Goal: Transaction & Acquisition: Purchase product/service

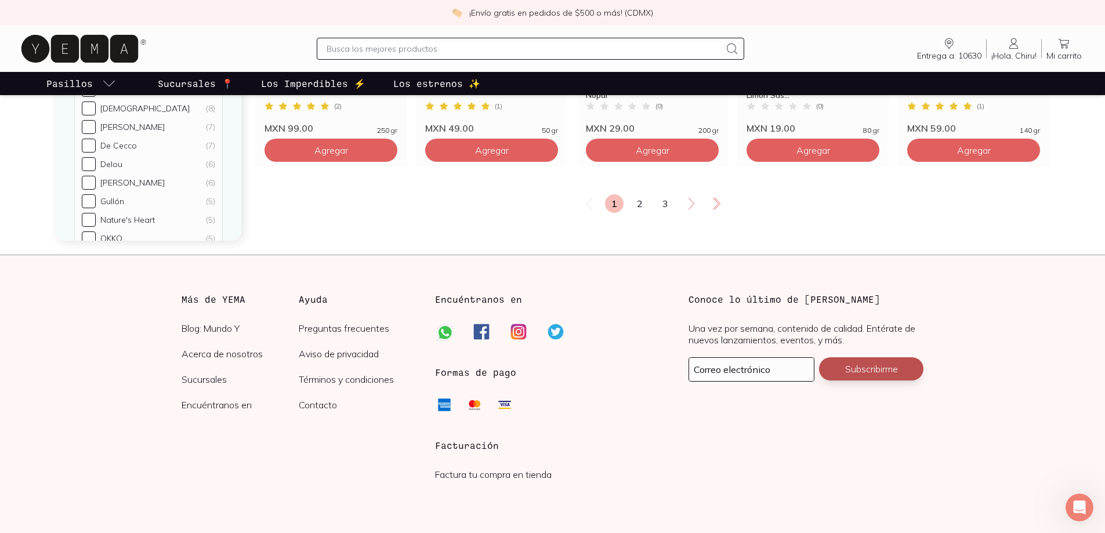
scroll to position [2039, 0]
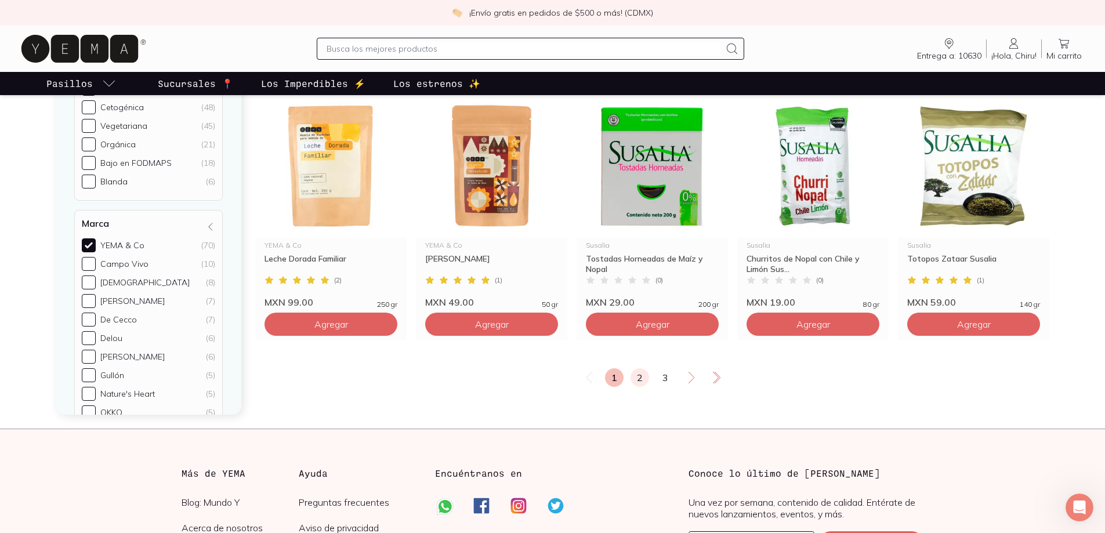
click at [641, 380] on link "2" at bounding box center [639, 377] width 19 height 19
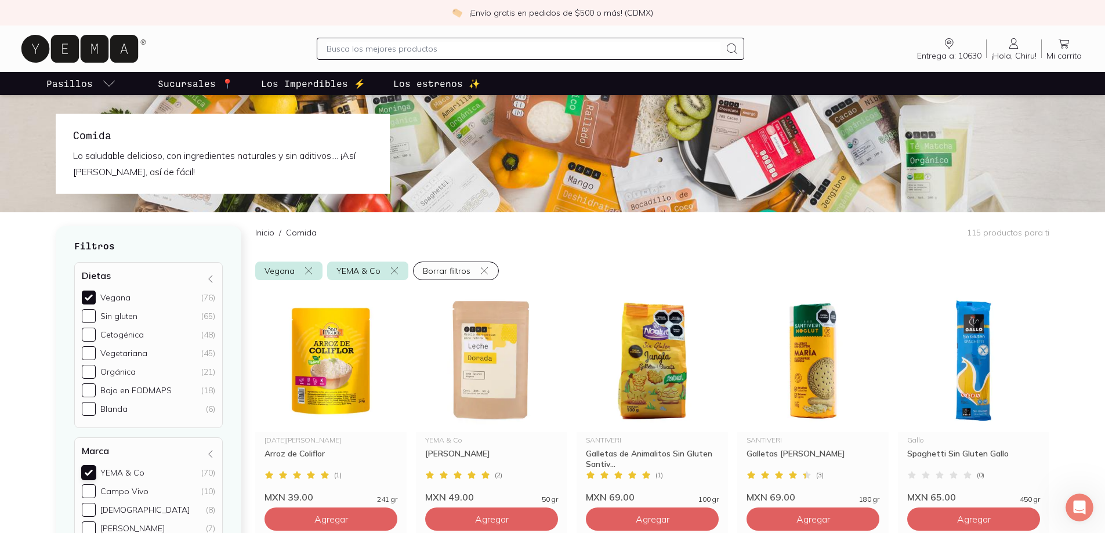
click at [87, 473] on input "YEMA & Co (70)" at bounding box center [89, 473] width 14 height 14
checkbox input "false"
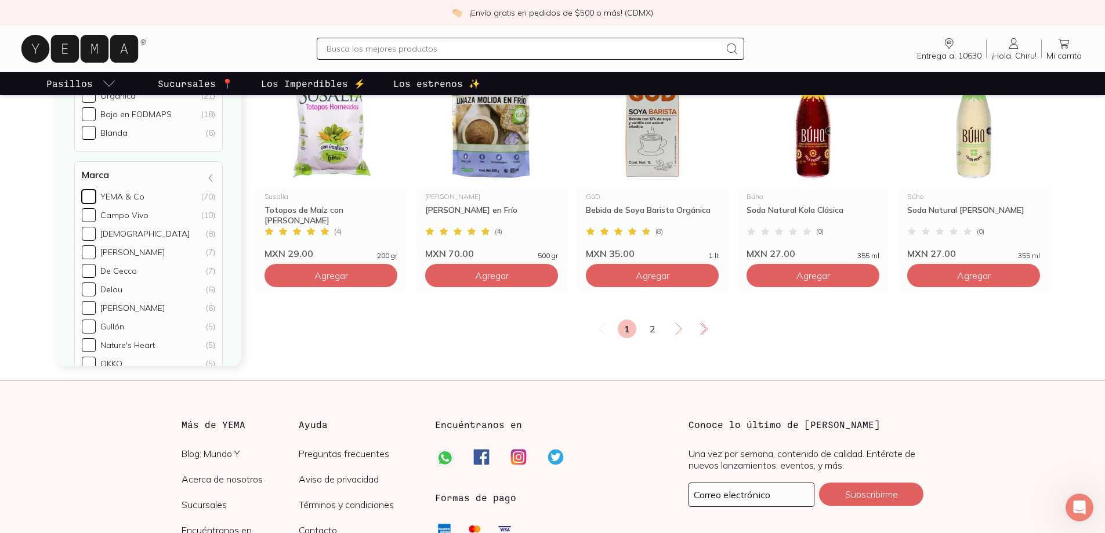
scroll to position [2146, 0]
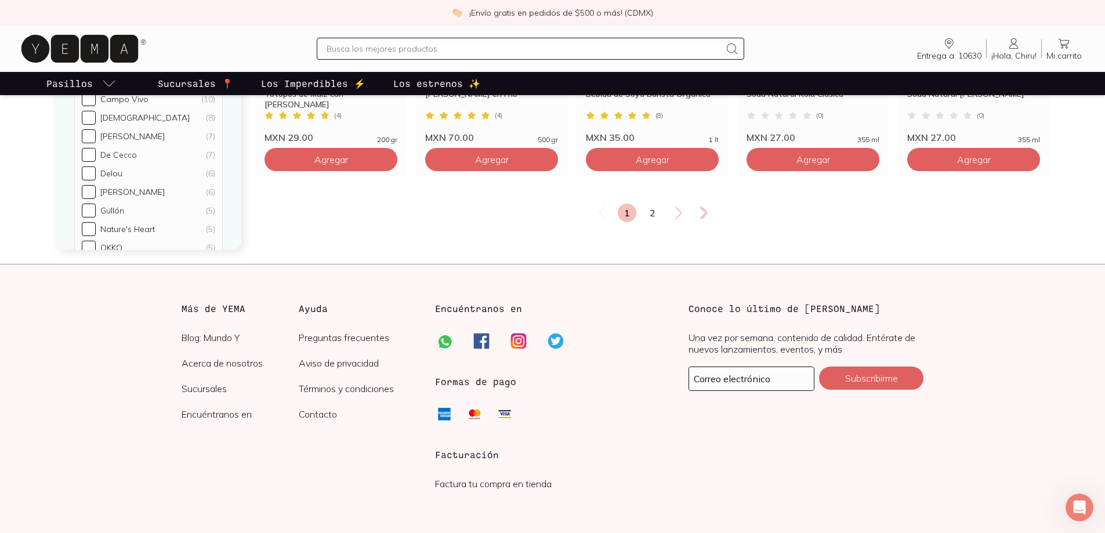
click at [654, 215] on link "2" at bounding box center [652, 213] width 19 height 19
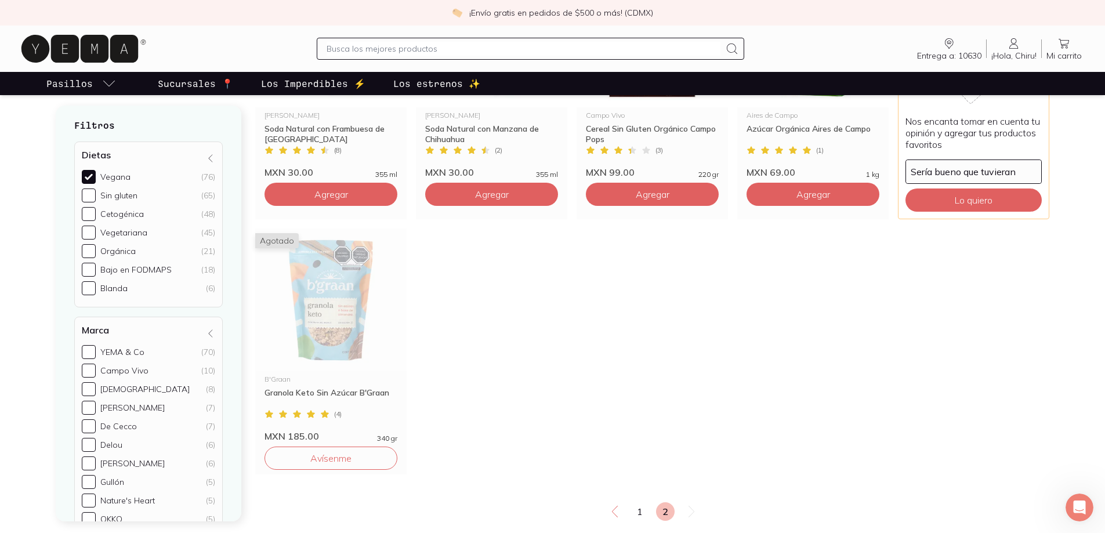
scroll to position [2207, 0]
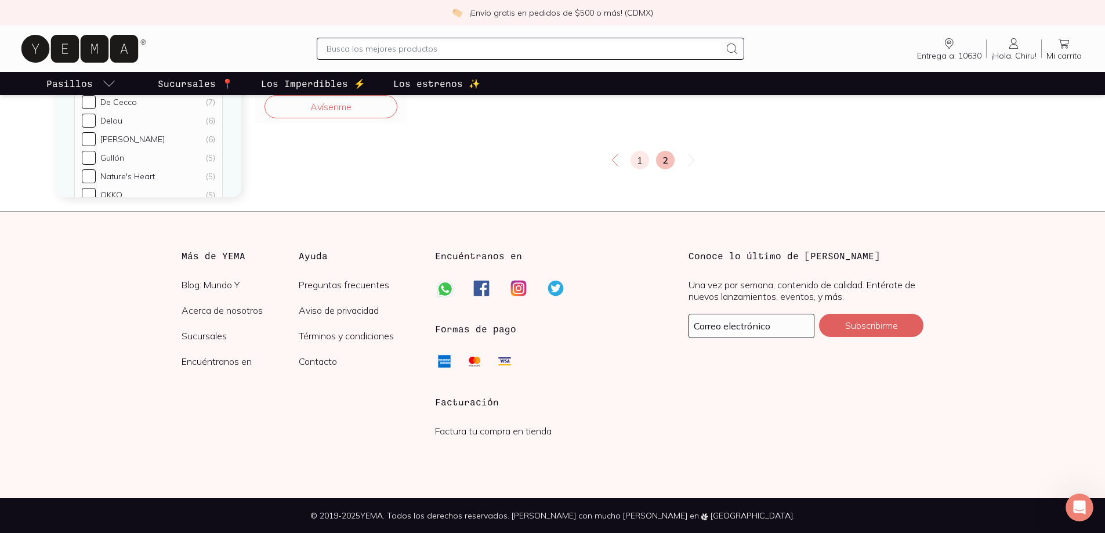
click at [643, 162] on link "1" at bounding box center [639, 160] width 19 height 19
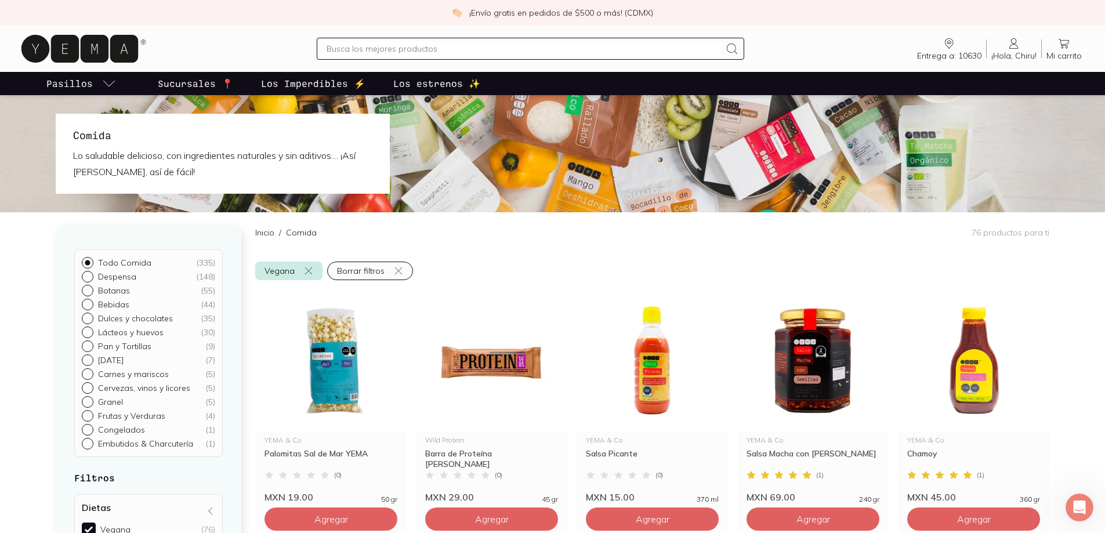
click at [89, 276] on input "Despensa ( 148 )" at bounding box center [86, 275] width 9 height 9
radio input "true"
checkbox input "false"
click at [89, 273] on div "Todo Comida ( 335 ) Despensa ( 148 ) Botanas ( 55 ) Bebidas ( 44 ) Dulces y cho…" at bounding box center [149, 434] width 186 height 416
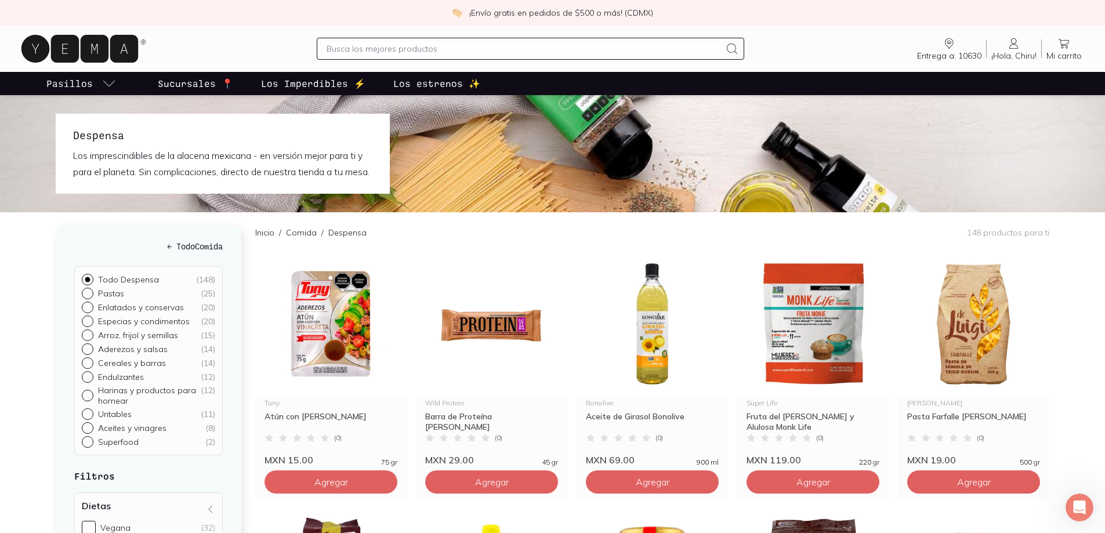
click at [86, 283] on input "Todo Despensa ( 148 )" at bounding box center [86, 278] width 9 height 9
radio input "true"
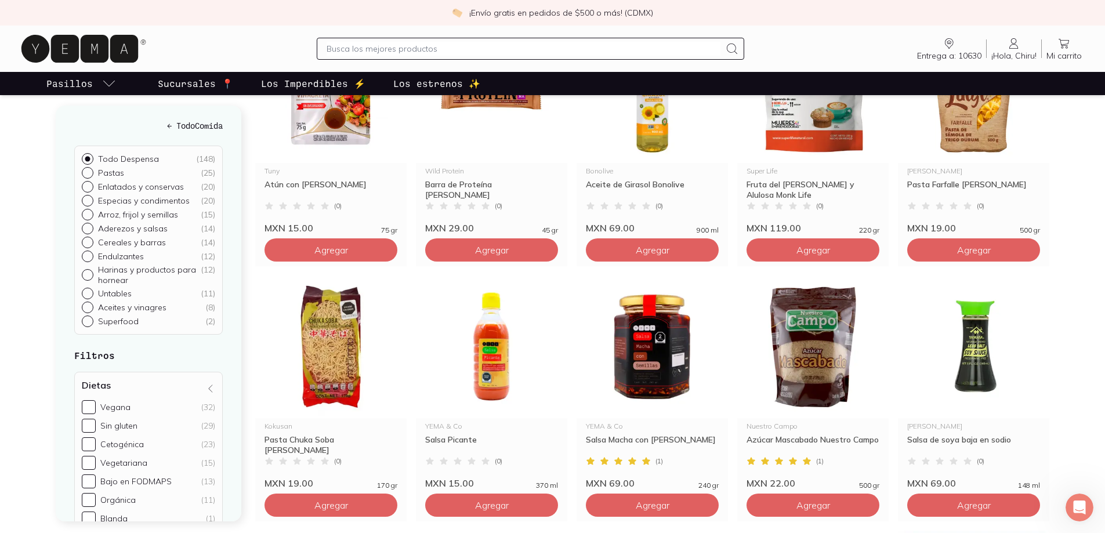
scroll to position [406, 0]
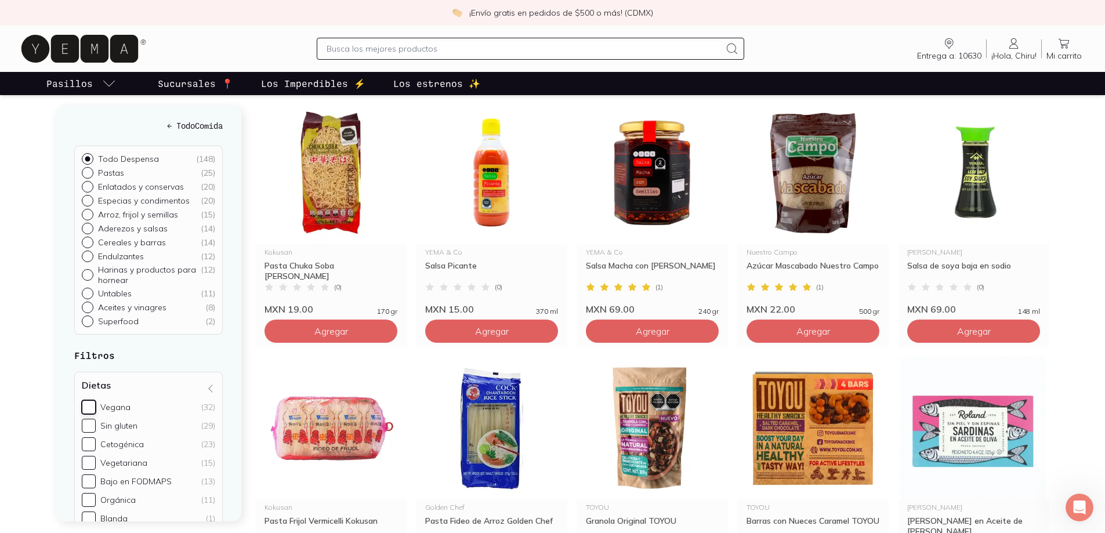
click at [90, 406] on input "Vegana (32)" at bounding box center [89, 407] width 14 height 14
checkbox input "true"
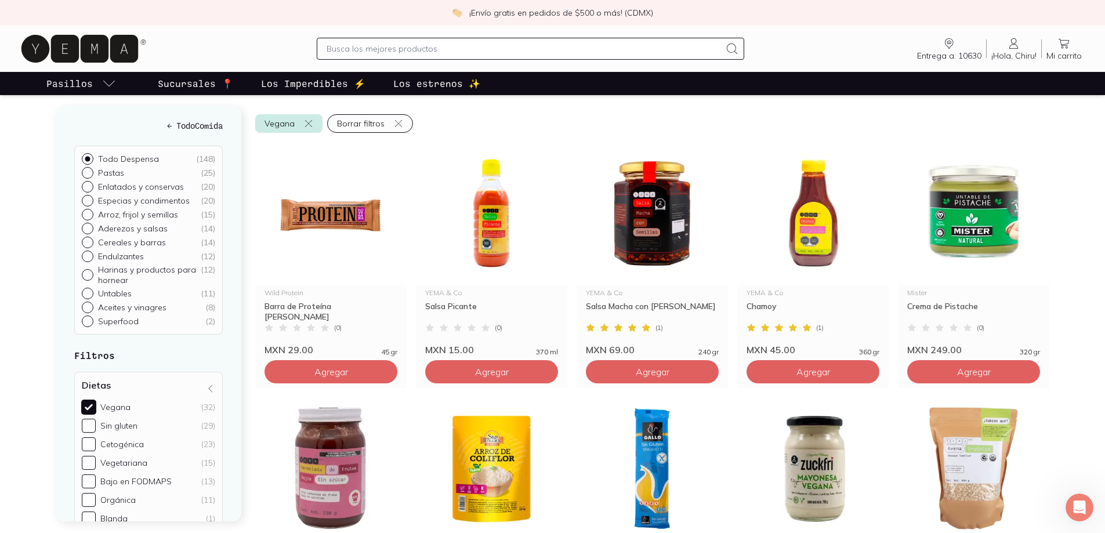
scroll to position [141, 0]
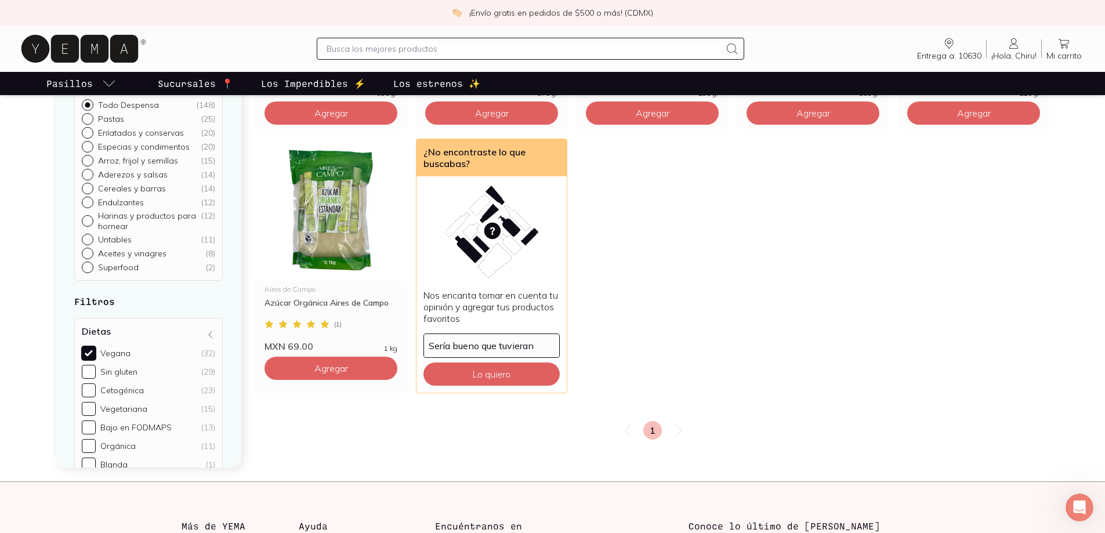
scroll to position [1740, 0]
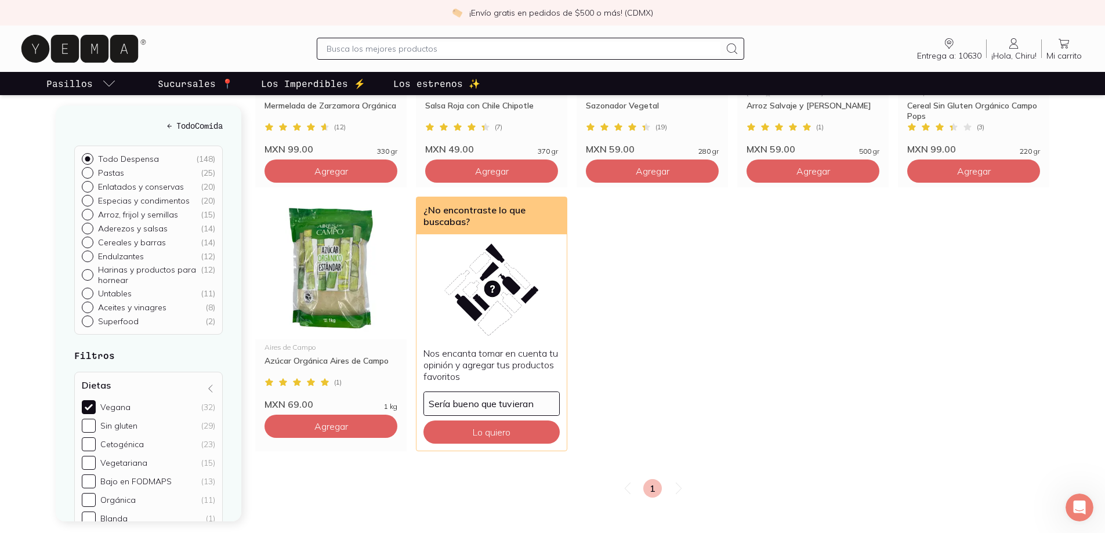
scroll to position [1450, 0]
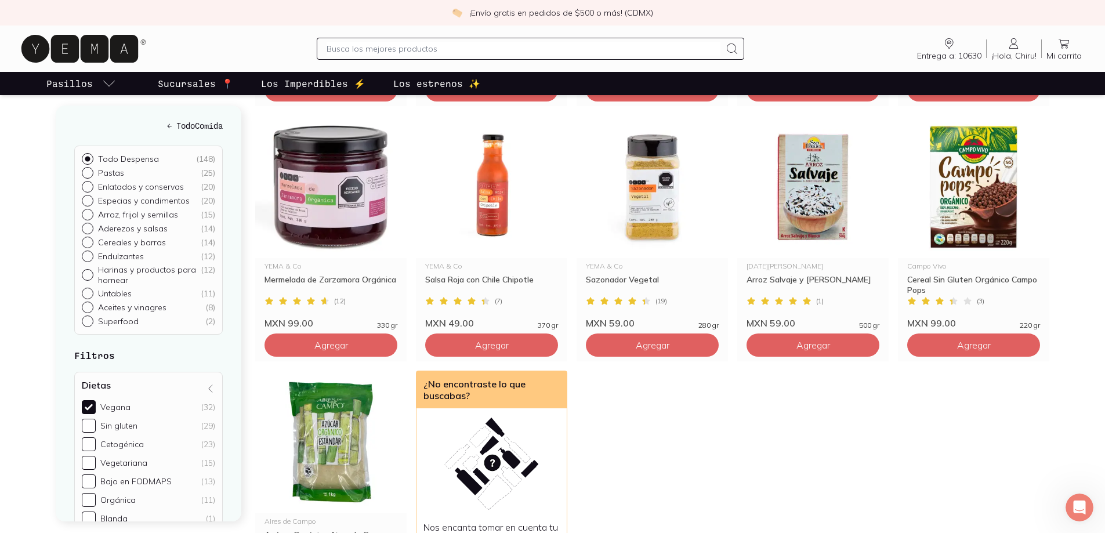
click at [75, 165] on div "Todo Despensa ( 148 ) Pastas ( 25 ) Enlatados y conservas ( 20 ) Especias y con…" at bounding box center [148, 240] width 148 height 189
click at [201, 125] on h5 "← Todo Comida" at bounding box center [148, 125] width 148 height 12
radio input "true"
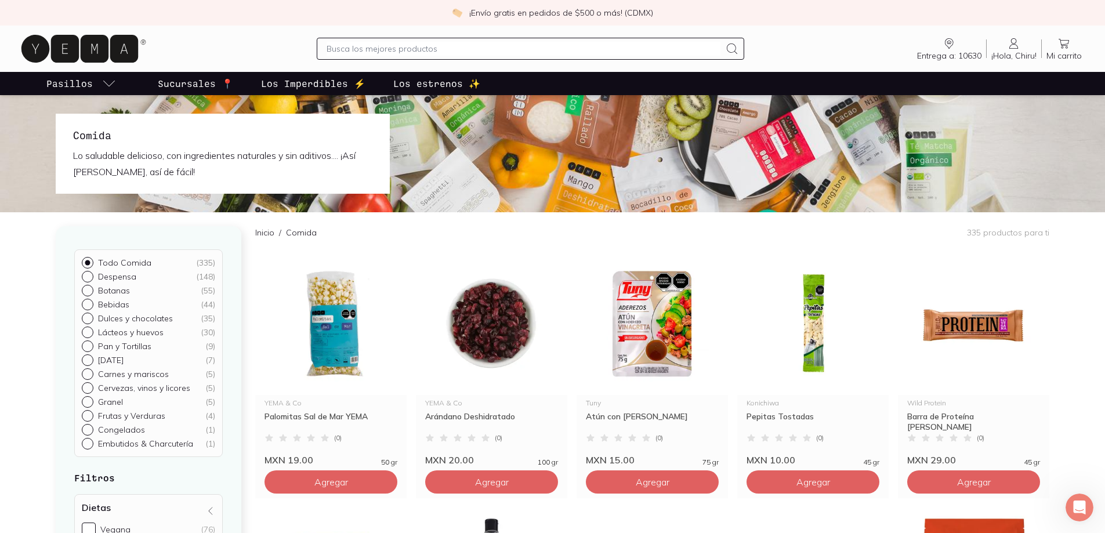
scroll to position [58, 0]
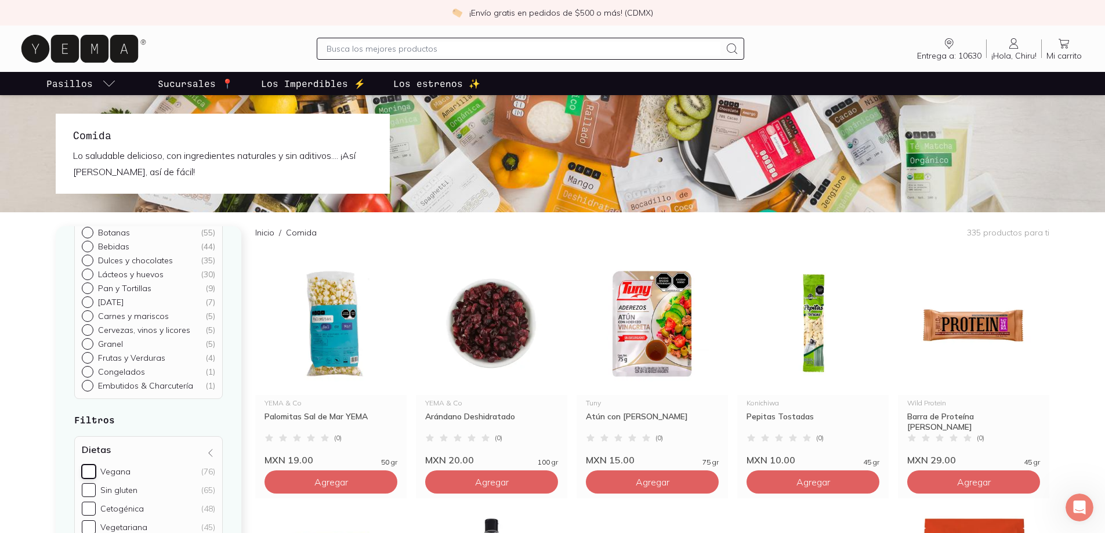
click at [83, 472] on input "Vegana (76)" at bounding box center [89, 471] width 14 height 14
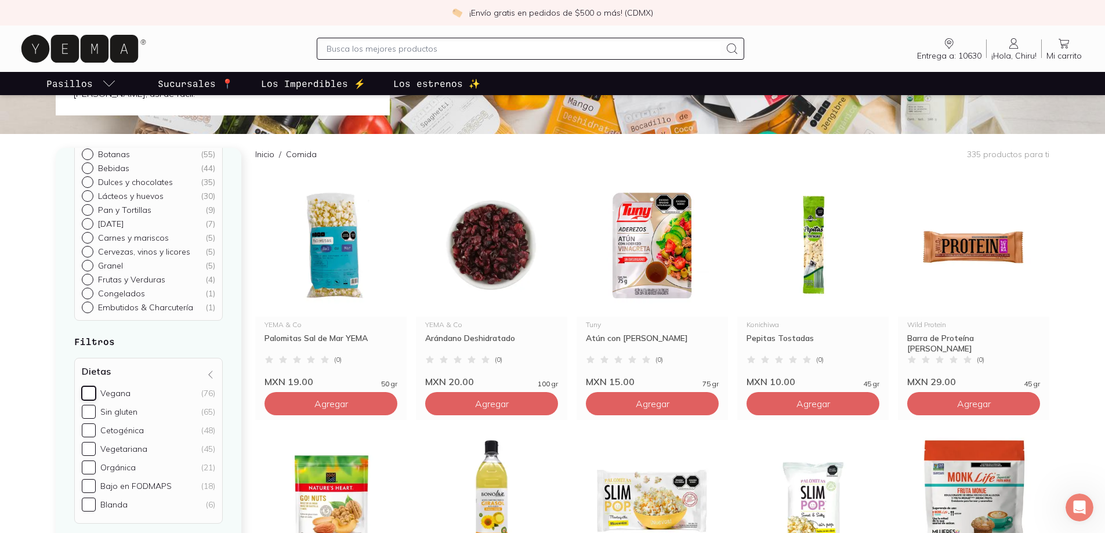
scroll to position [125, 0]
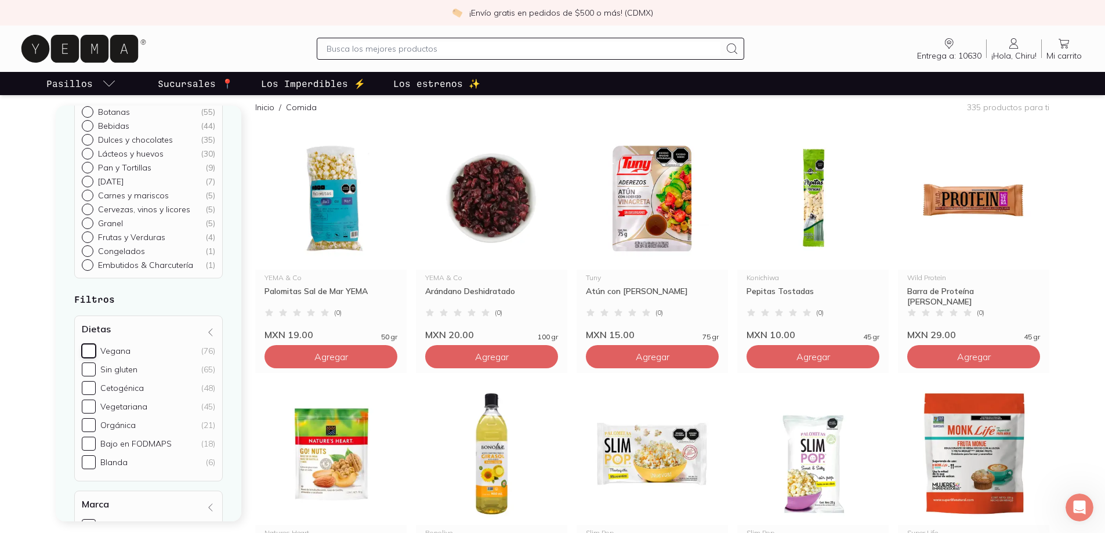
click at [91, 353] on input "Vegana (76)" at bounding box center [89, 351] width 14 height 14
checkbox input "true"
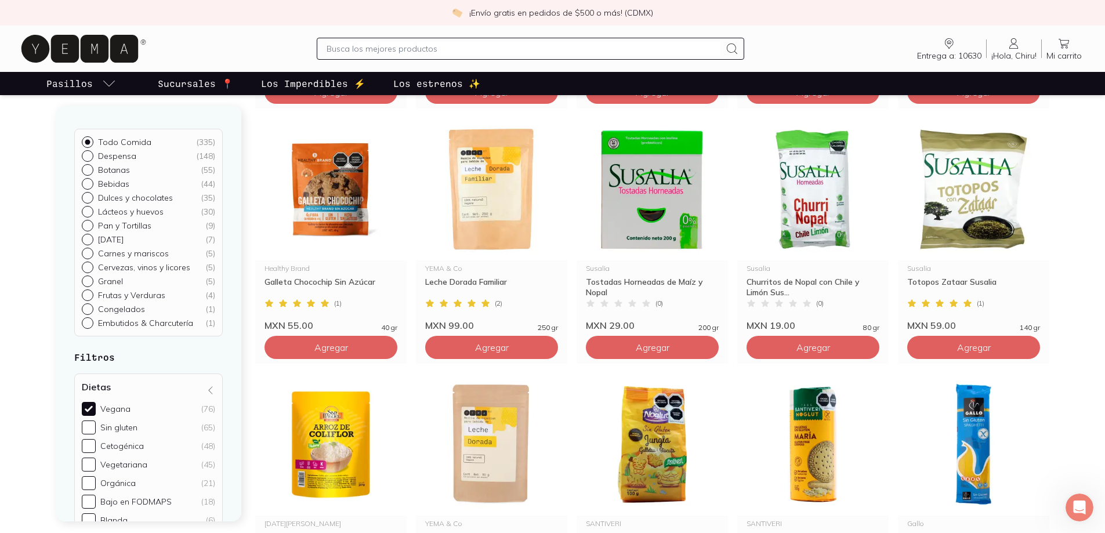
scroll to position [995, 0]
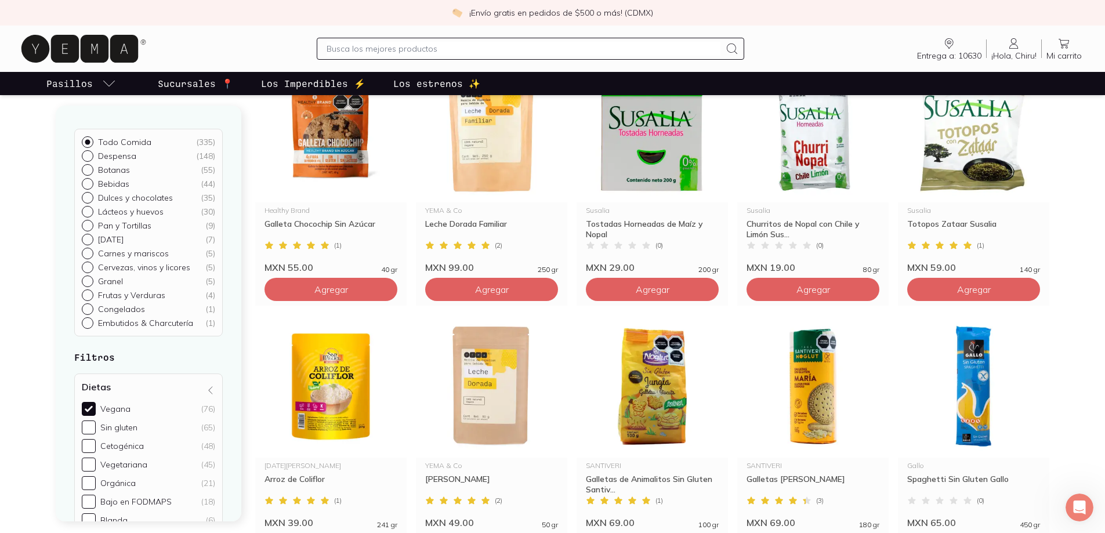
drag, startPoint x: 1068, startPoint y: 201, endPoint x: 1065, endPoint y: 165, distance: 36.0
click at [1065, 165] on div "Todo Comida ( 335 ) Despensa ( 148 ) Botanas ( 55 ) Bebidas ( 44 ) Dulces y cho…" at bounding box center [552, 308] width 1105 height 2183
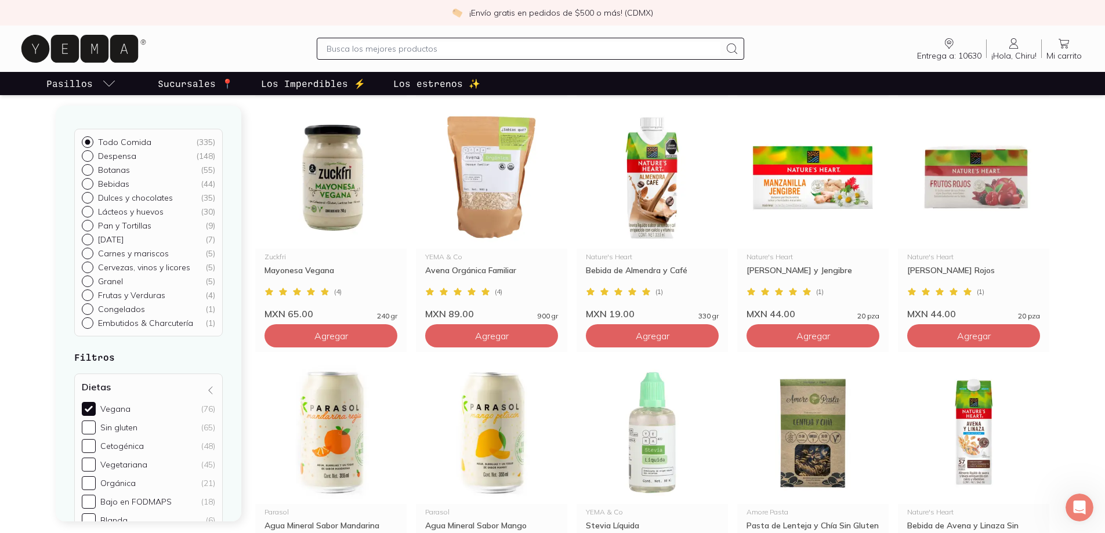
scroll to position [1517, 0]
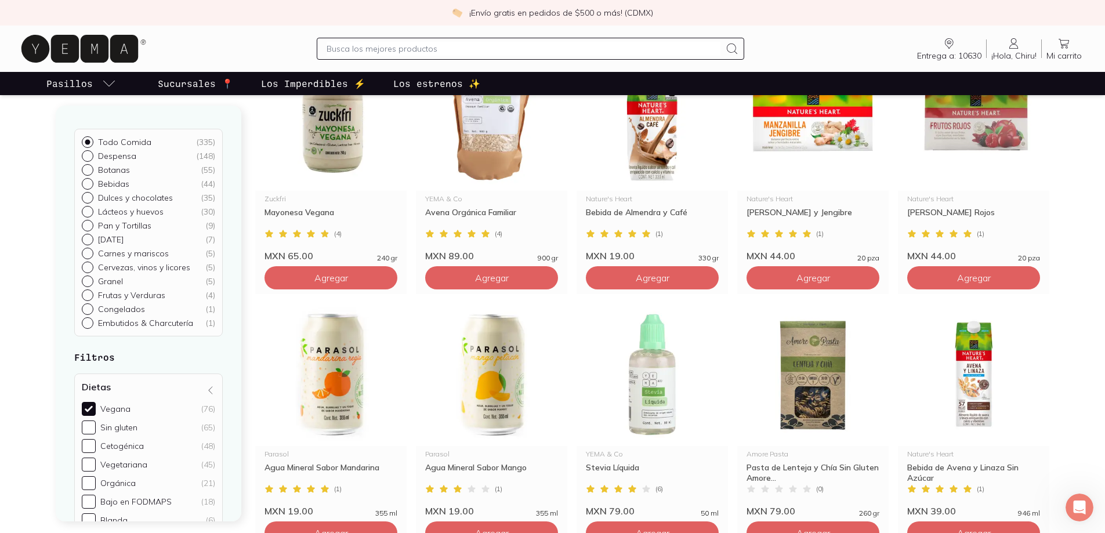
drag, startPoint x: 1083, startPoint y: 222, endPoint x: 1099, endPoint y: 231, distance: 18.7
drag, startPoint x: 1099, startPoint y: 231, endPoint x: 1076, endPoint y: 206, distance: 33.7
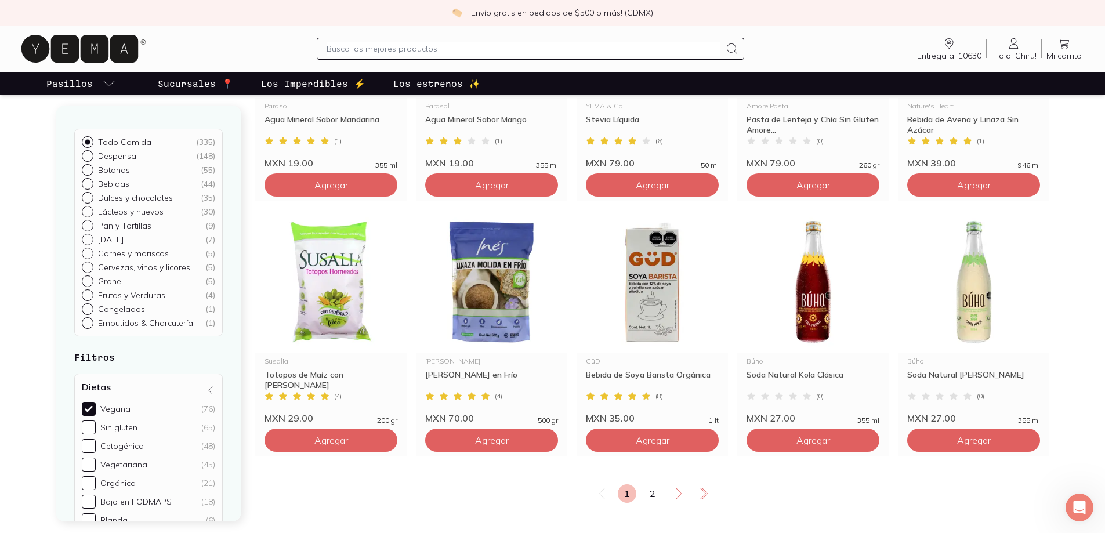
scroll to position [1923, 0]
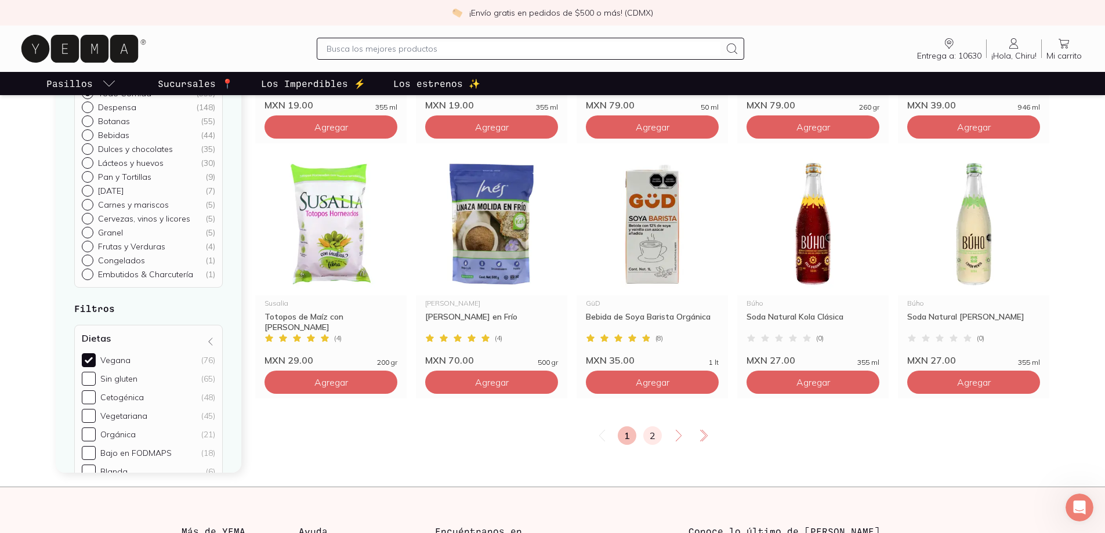
click at [650, 431] on link "2" at bounding box center [652, 435] width 19 height 19
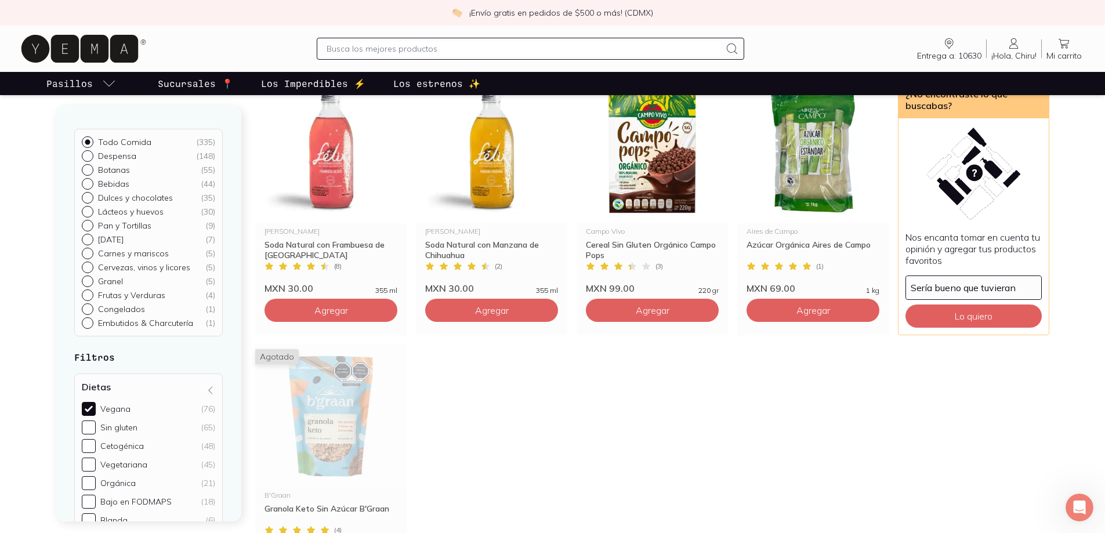
scroll to position [1392, 0]
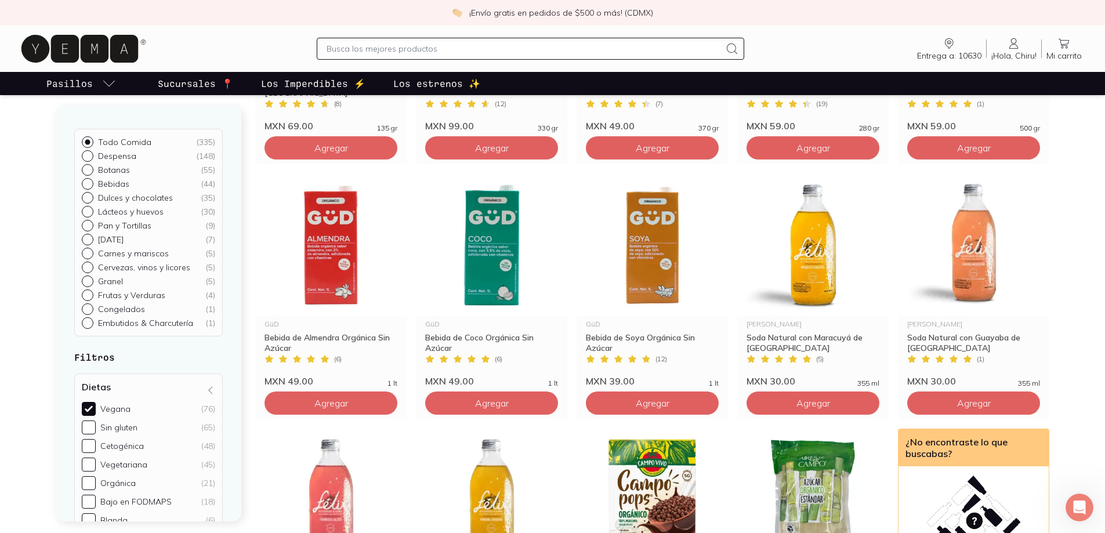
click at [92, 156] on div at bounding box center [90, 156] width 16 height 12
click at [91, 156] on input "Despensa ( 148 )" at bounding box center [86, 154] width 9 height 9
radio input "true"
checkbox input "false"
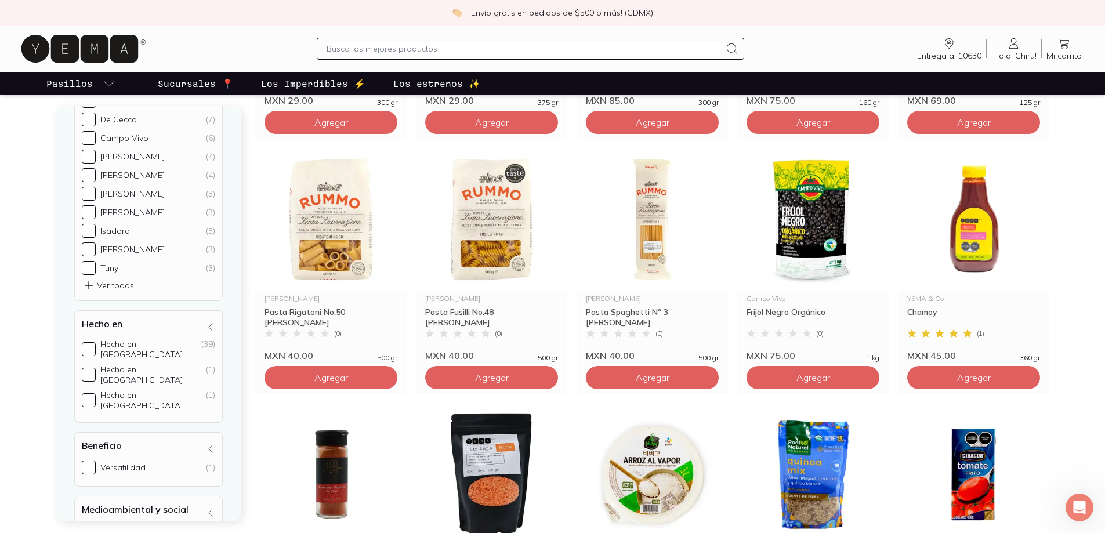
scroll to position [365, 0]
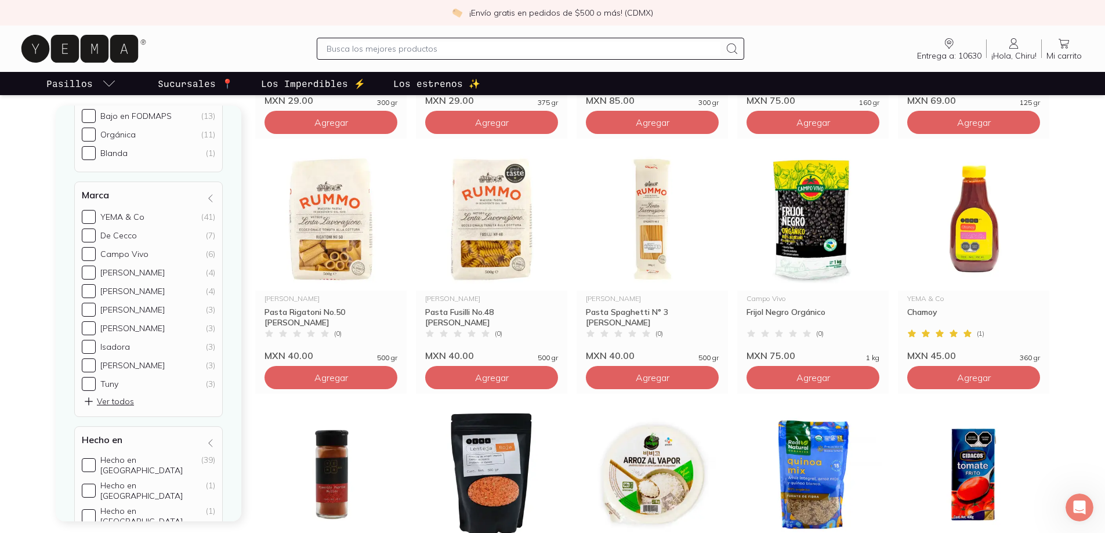
click at [86, 214] on input "Arroz, frijol y semillas ( 15 )" at bounding box center [86, 213] width 9 height 9
radio input "true"
click at [88, 216] on input "Arroz, frijol y semillas ( 15 )" at bounding box center [86, 213] width 9 height 9
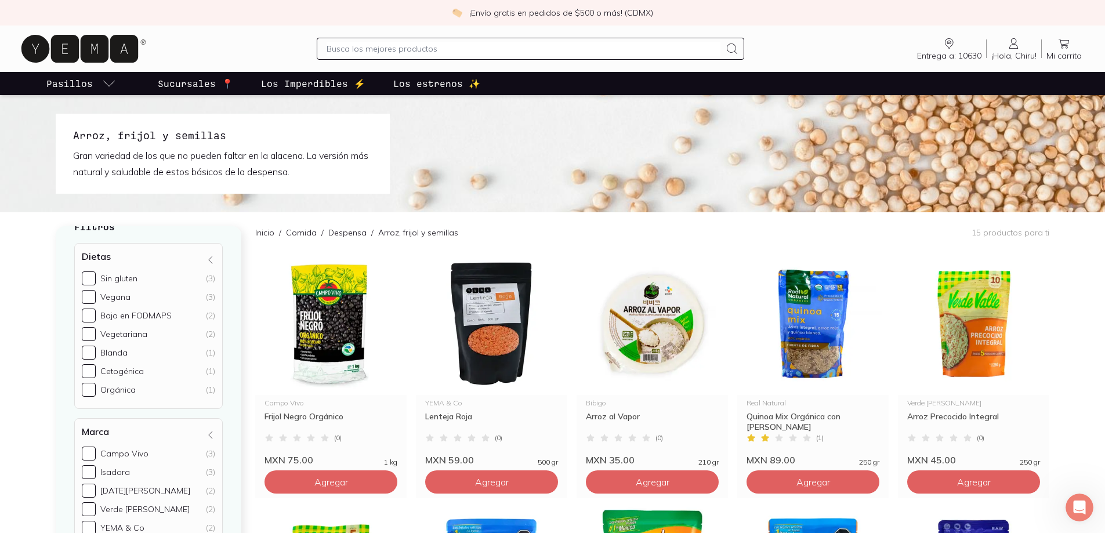
scroll to position [133, 0]
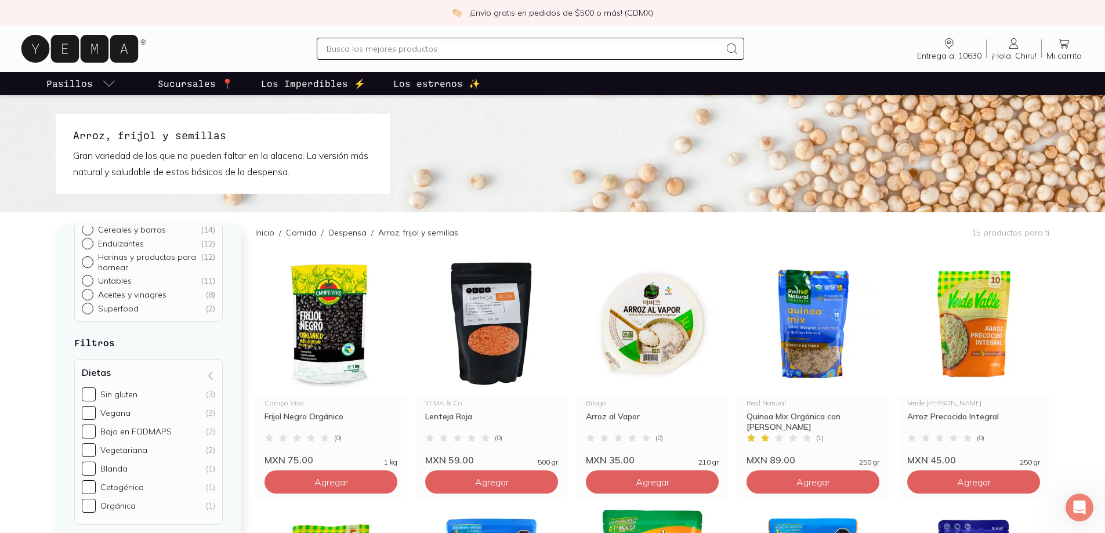
click at [89, 413] on input "Untables ( 11 )" at bounding box center [86, 412] width 9 height 9
radio input "true"
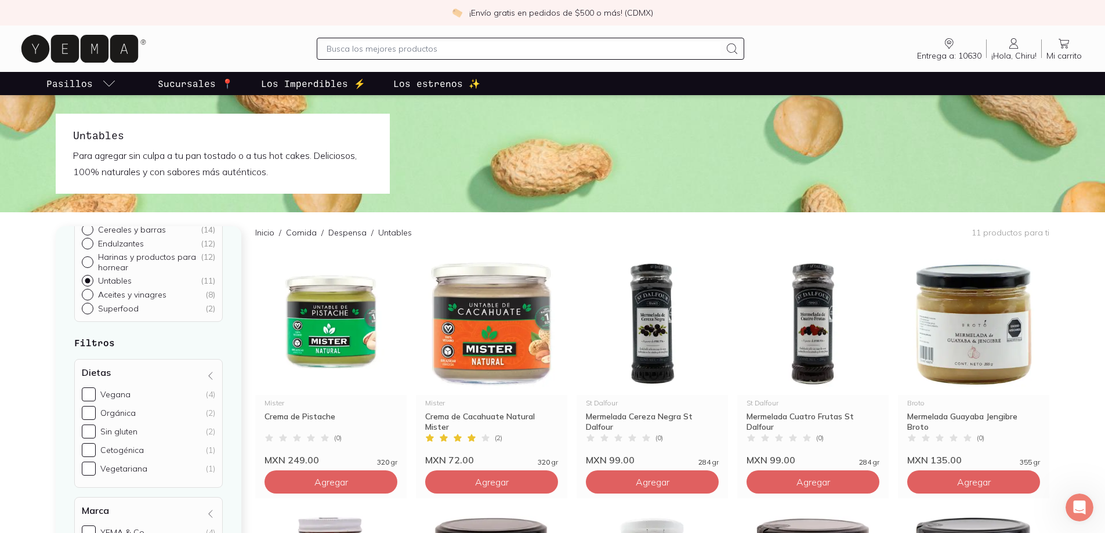
click at [88, 393] on input "Harinas y productos para hornear ( 12 )" at bounding box center [86, 394] width 9 height 9
radio input "true"
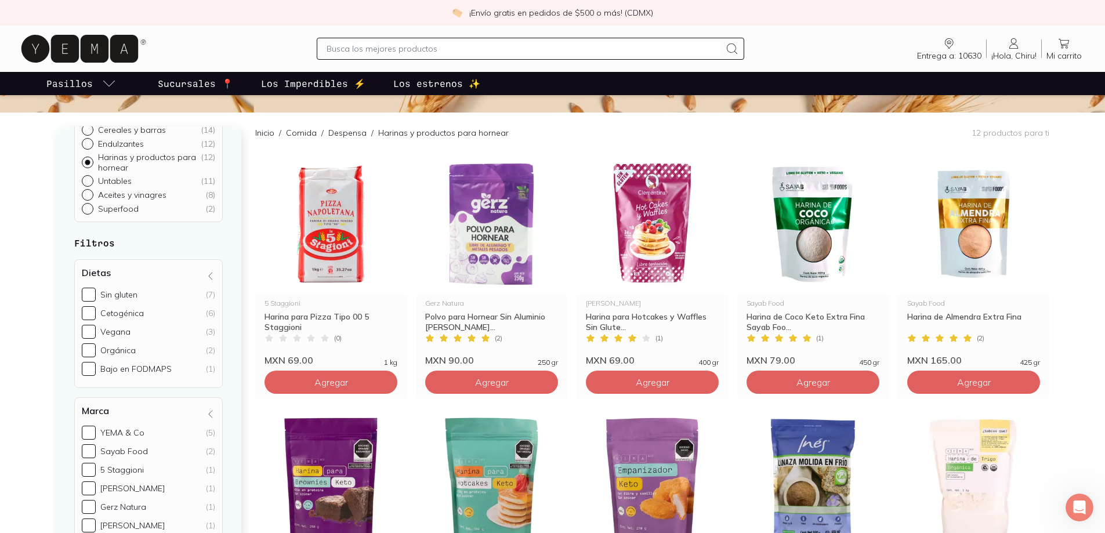
scroll to position [232, 0]
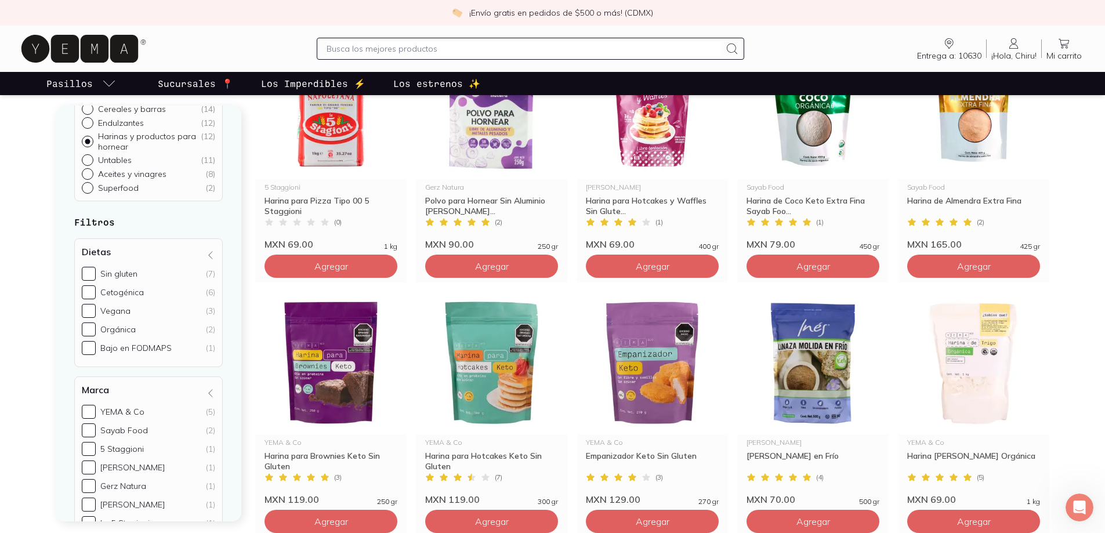
click at [111, 54] on icon at bounding box center [79, 49] width 117 height 28
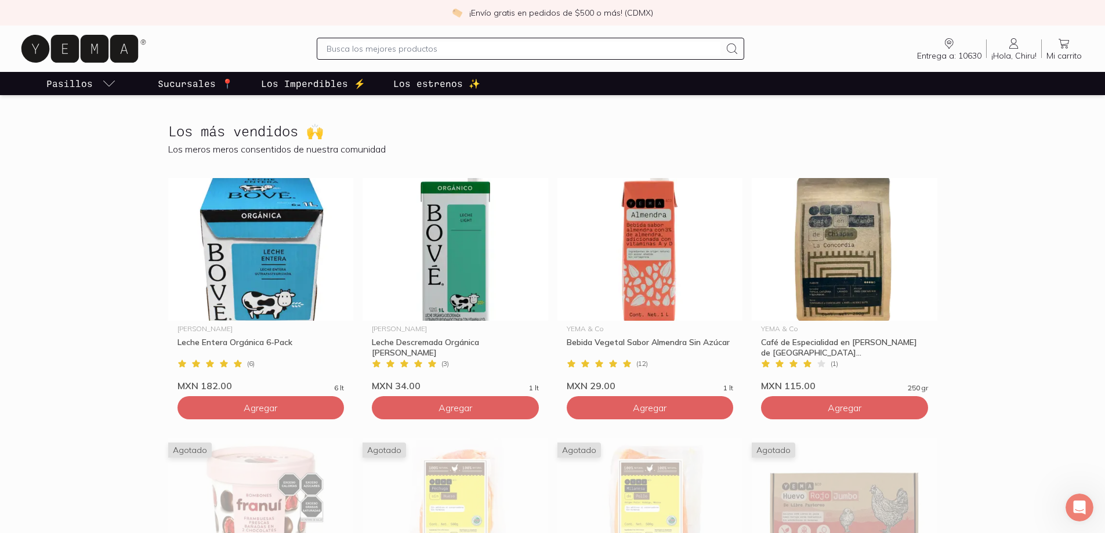
scroll to position [290, 0]
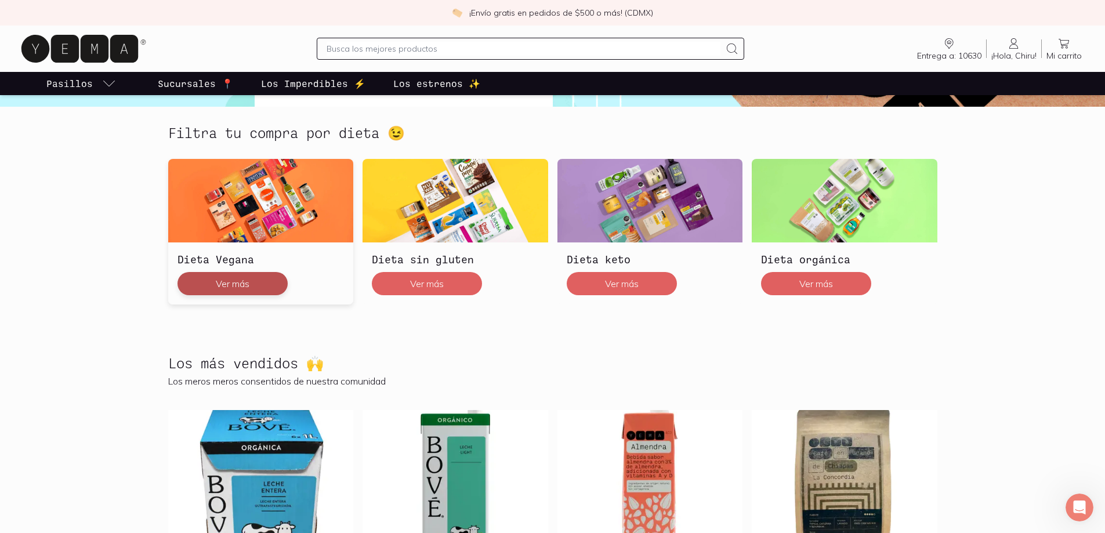
click at [248, 277] on button "Ver más" at bounding box center [232, 283] width 110 height 23
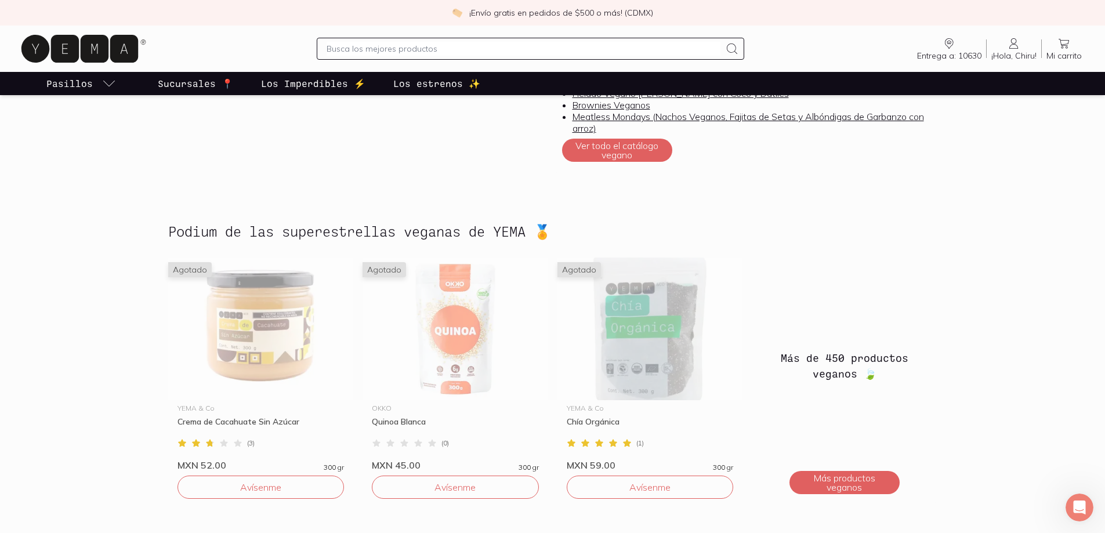
scroll to position [464, 0]
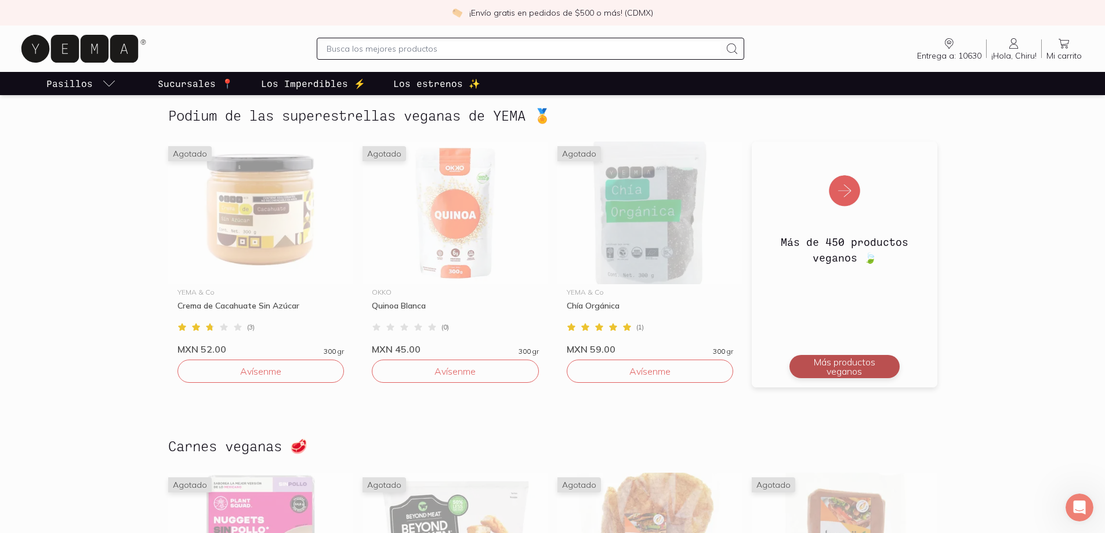
click at [861, 363] on button "Más productos veganos" at bounding box center [844, 366] width 110 height 23
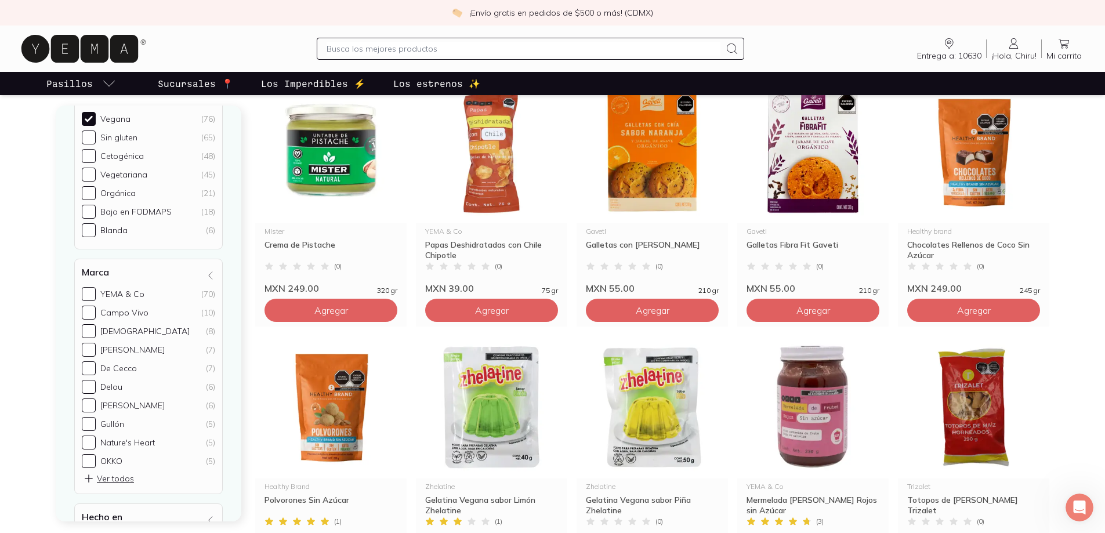
scroll to position [348, 0]
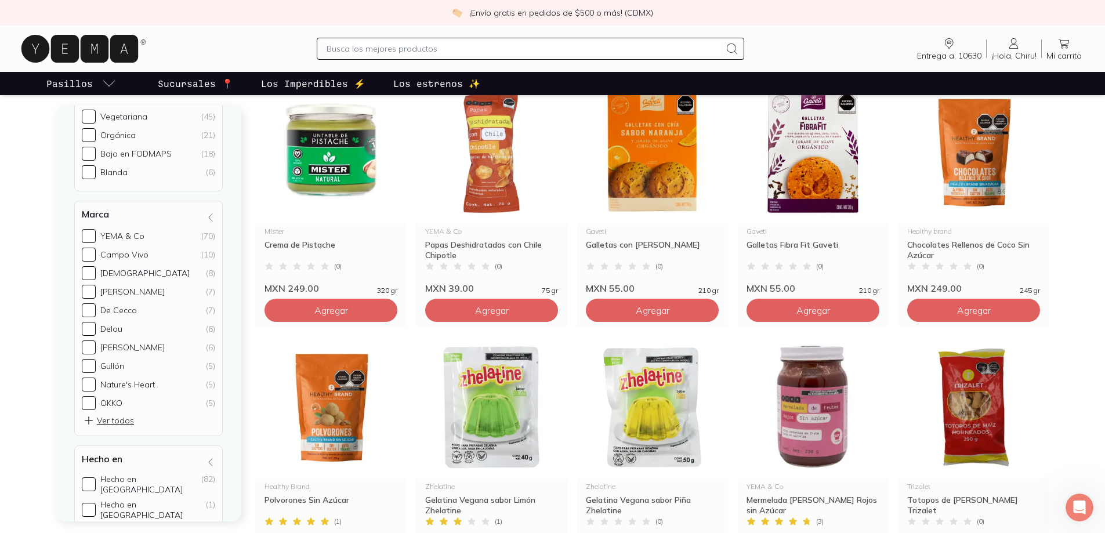
click at [86, 235] on input "[DATE] ( 7 )" at bounding box center [86, 238] width 9 height 9
radio input "true"
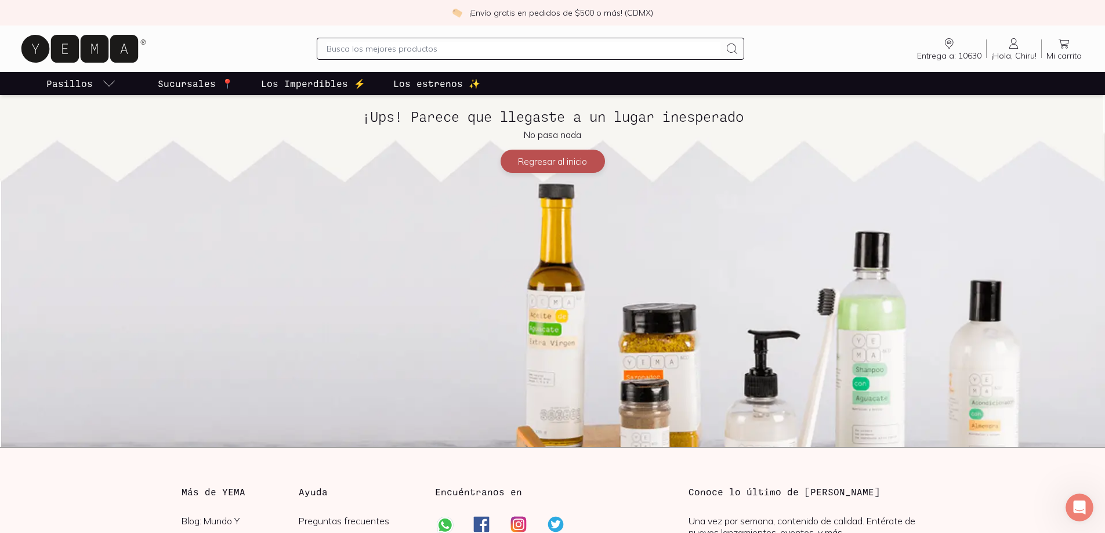
click at [571, 157] on button "Regresar al inicio" at bounding box center [552, 161] width 104 height 23
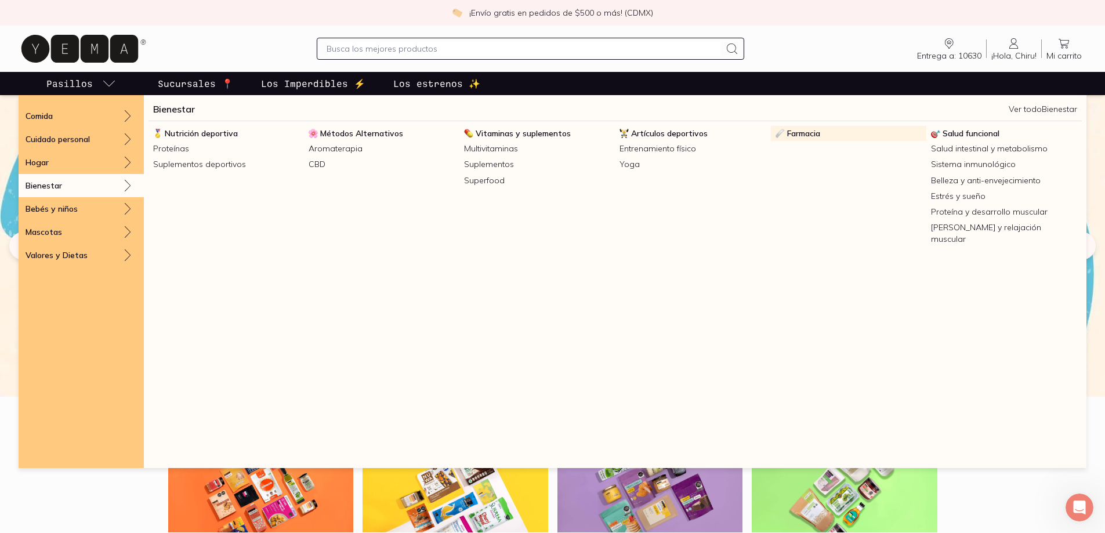
click at [820, 133] on span "Farmacia" at bounding box center [803, 133] width 33 height 10
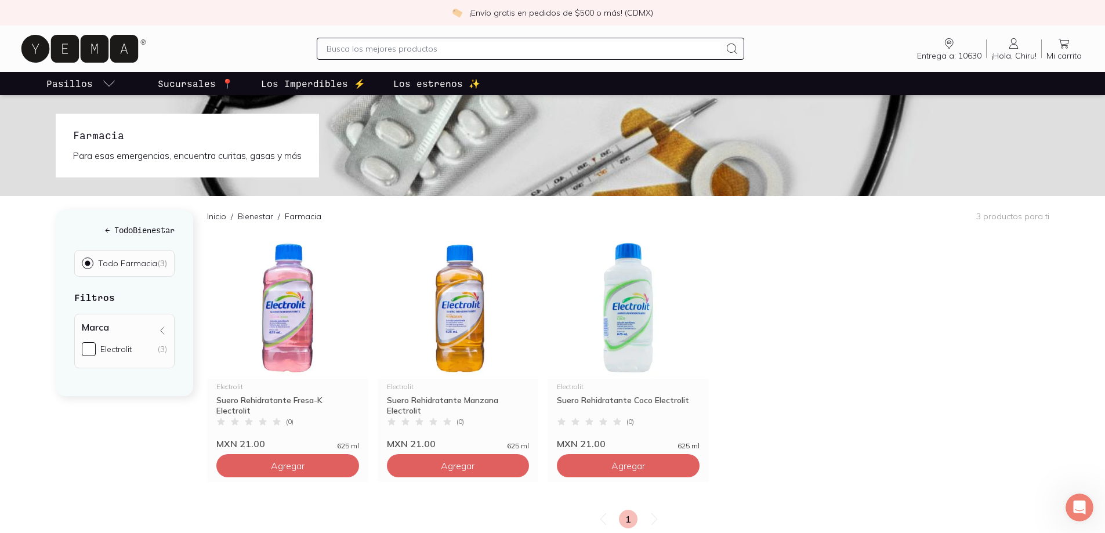
click at [99, 229] on h5 "← Todo Bienestar" at bounding box center [124, 230] width 100 height 12
click at [91, 54] on icon at bounding box center [79, 49] width 117 height 28
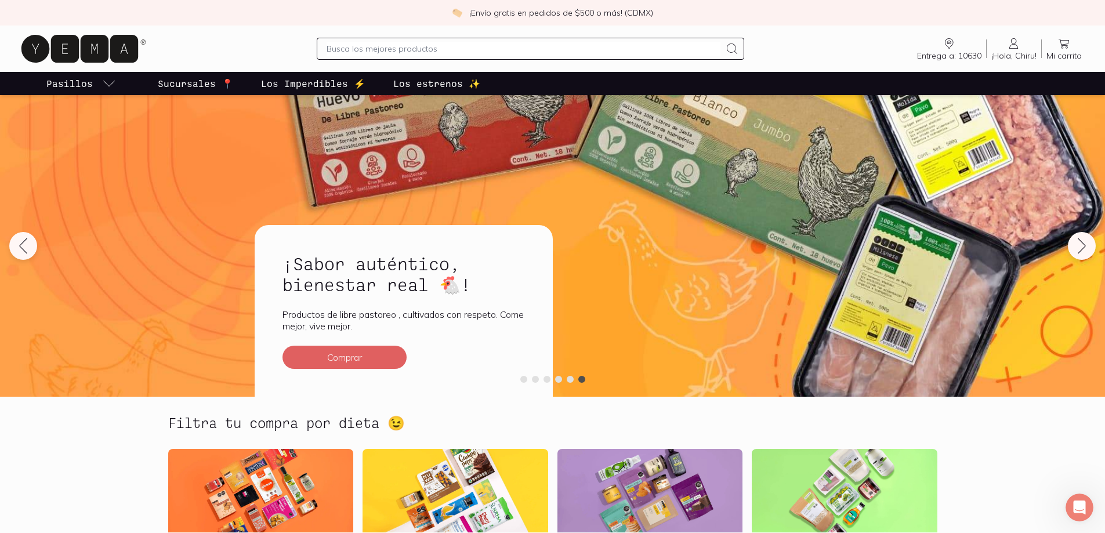
drag, startPoint x: 386, startPoint y: 352, endPoint x: 509, endPoint y: 326, distance: 125.6
click at [509, 326] on p "Productos de libre pastoreo , cultivados con respeto. Come mejor, vive mejor." at bounding box center [403, 319] width 242 height 23
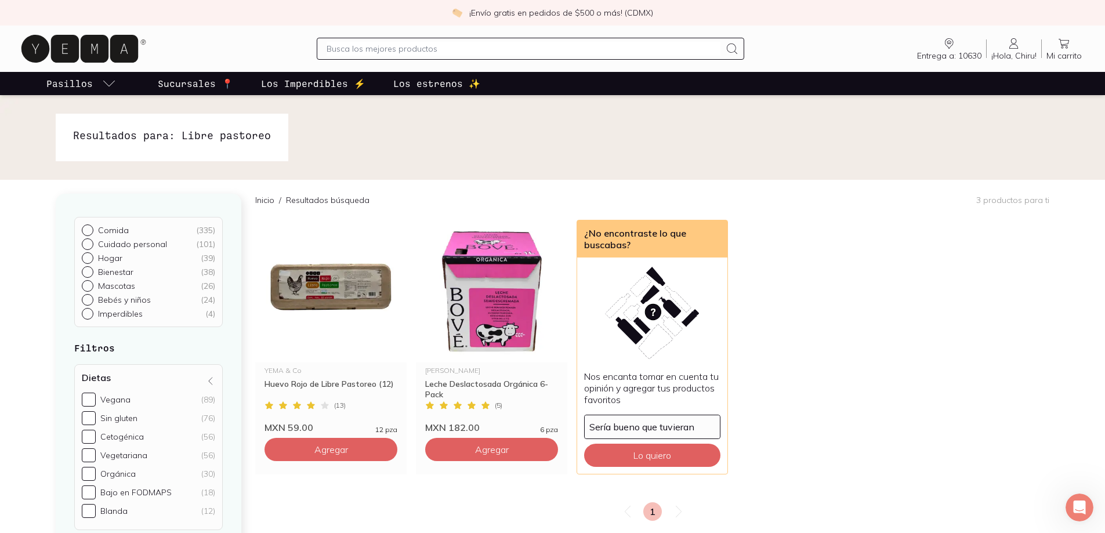
scroll to position [116, 0]
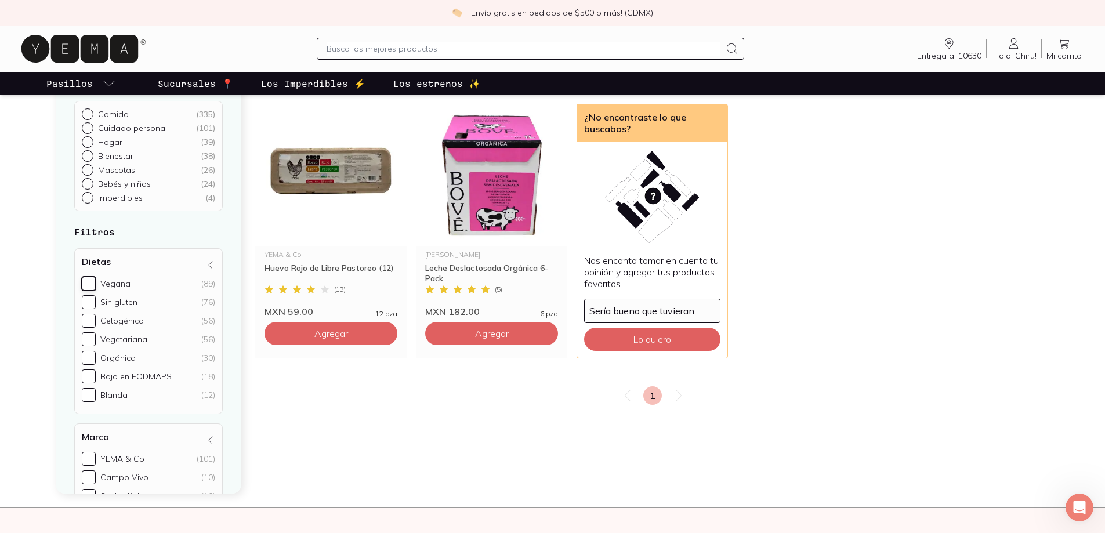
click at [90, 282] on input "Vegana (89)" at bounding box center [89, 284] width 14 height 14
checkbox input "true"
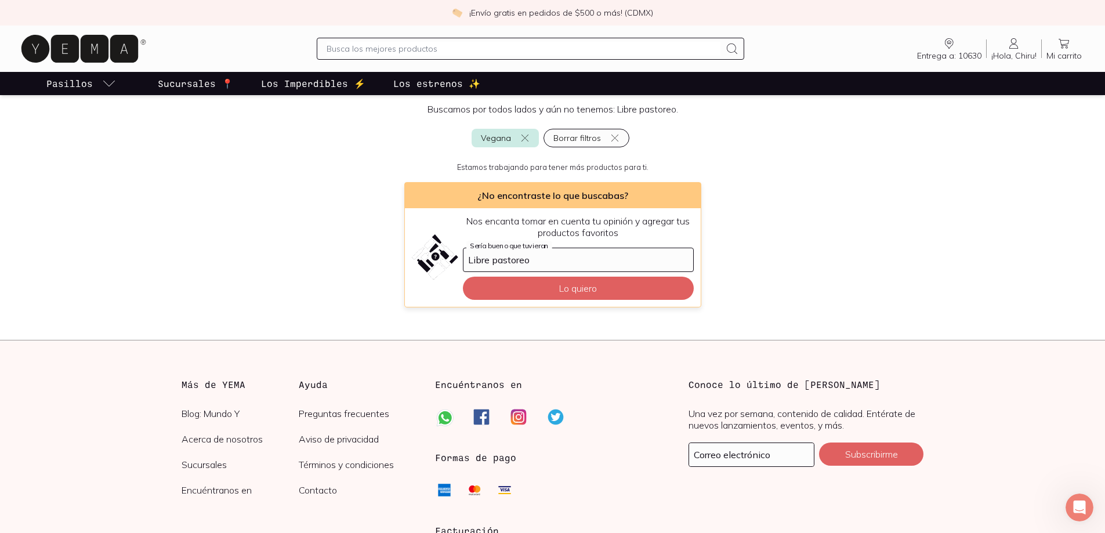
scroll to position [93, 0]
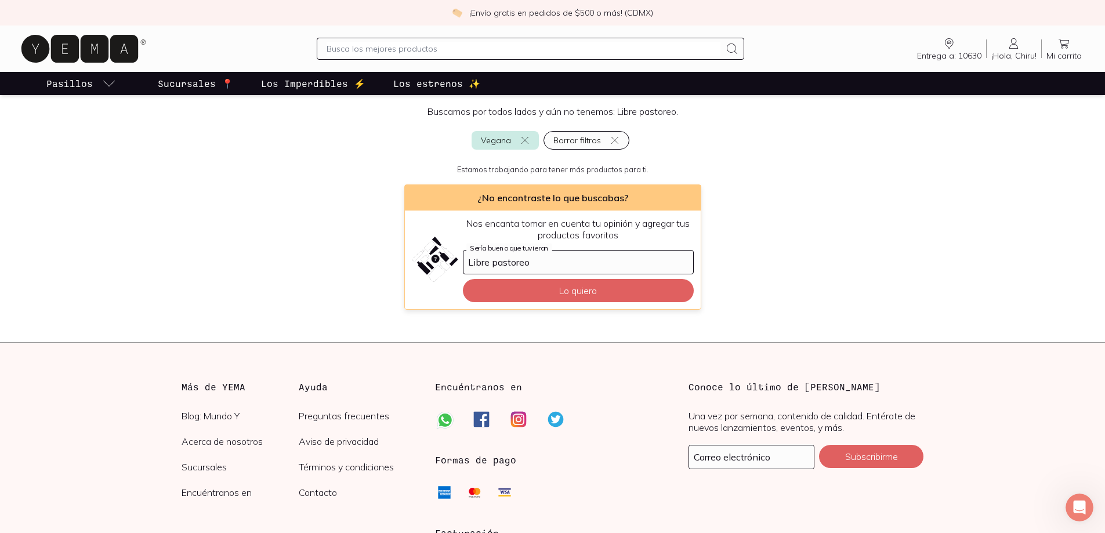
click at [561, 264] on input "Libre pastoreo" at bounding box center [578, 262] width 230 height 23
click at [614, 135] on button "Borrar filtros" at bounding box center [586, 140] width 86 height 19
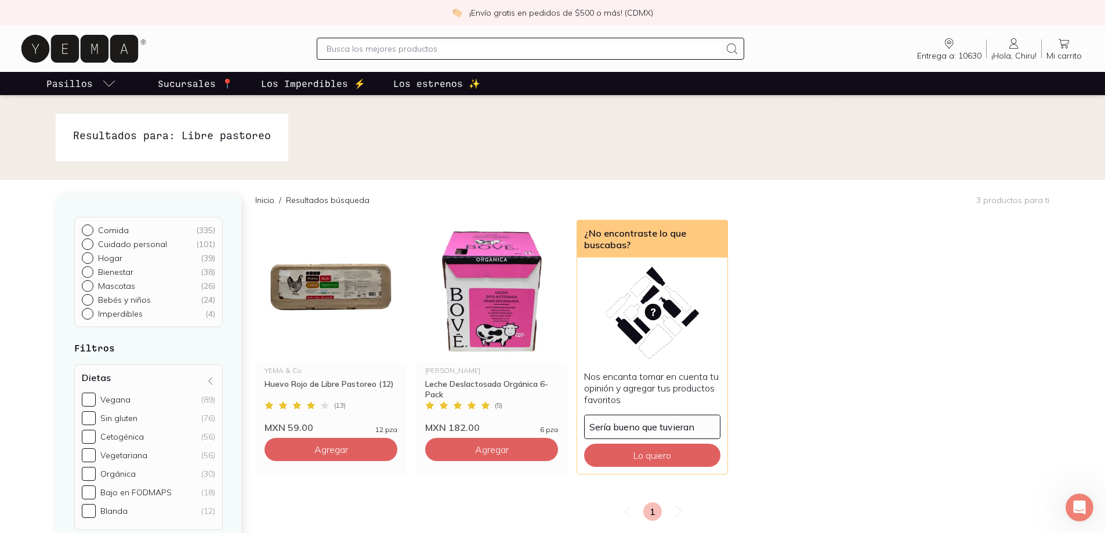
click at [89, 273] on input "Bienestar ( 38 )" at bounding box center [86, 270] width 9 height 9
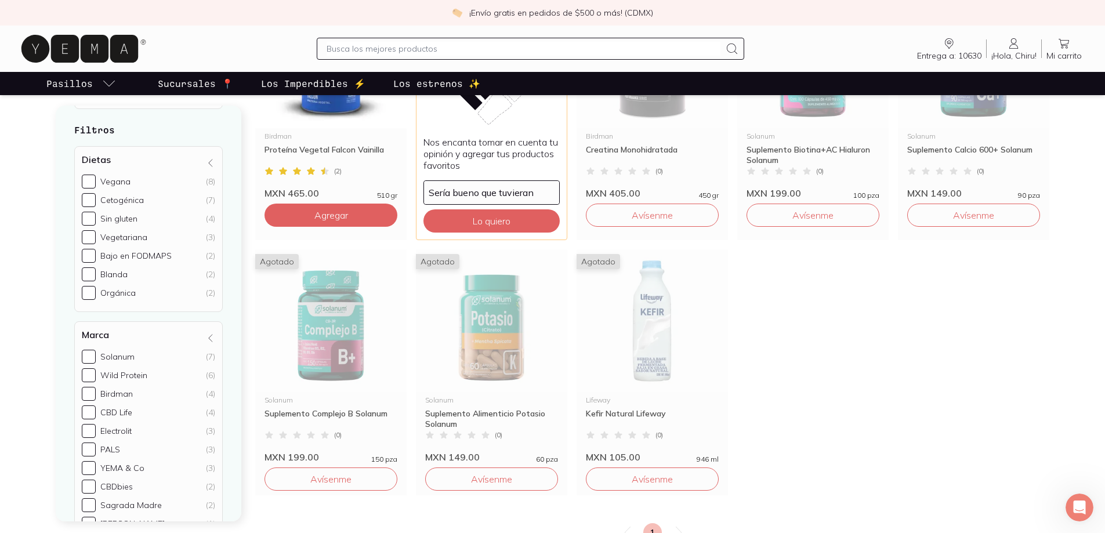
scroll to position [426, 0]
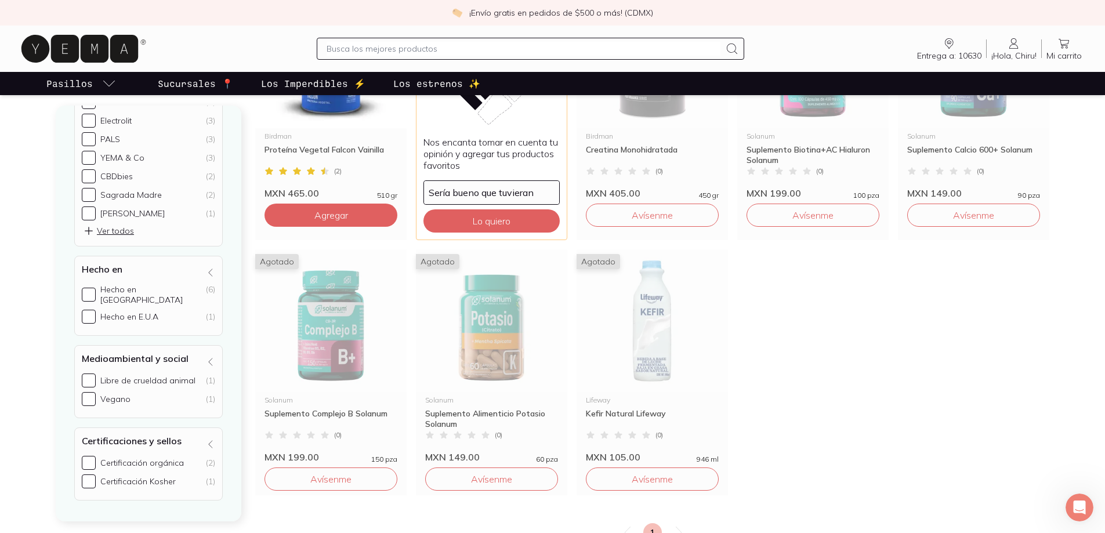
click at [120, 52] on icon at bounding box center [79, 49] width 117 height 28
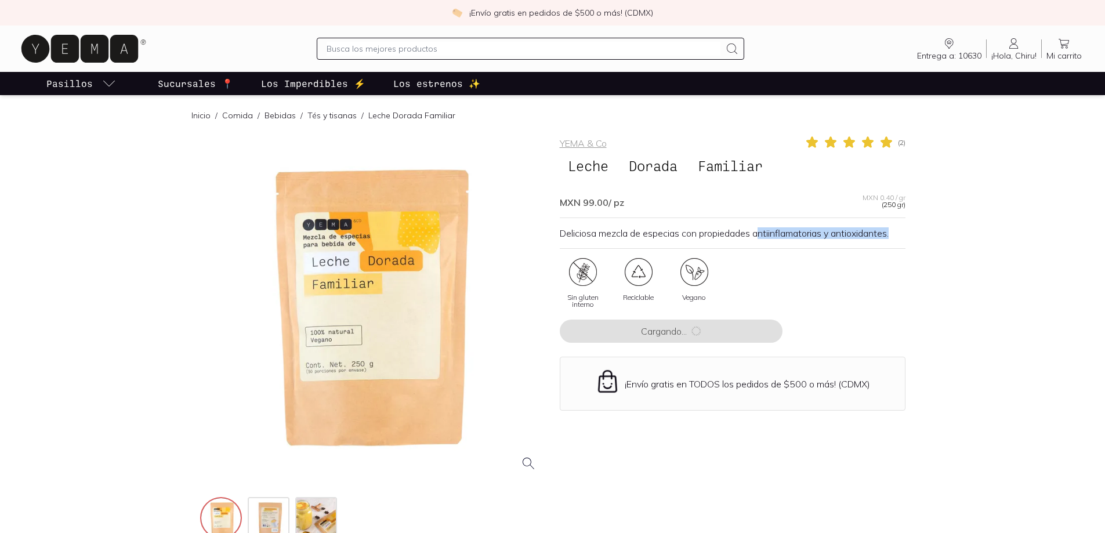
drag, startPoint x: 765, startPoint y: 225, endPoint x: 936, endPoint y: 230, distance: 170.6
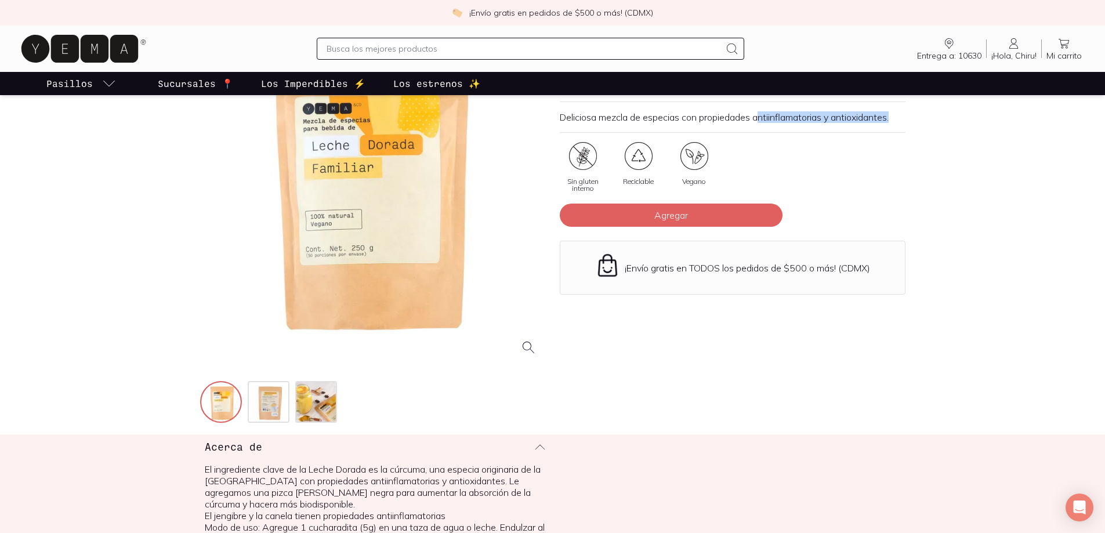
scroll to position [290, 0]
